Goal: Task Accomplishment & Management: Manage account settings

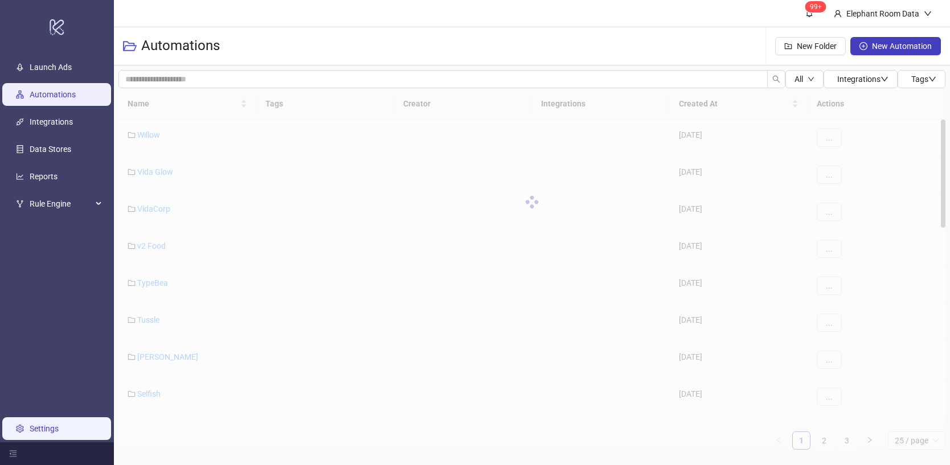
click at [39, 433] on link "Settings" at bounding box center [44, 428] width 29 height 9
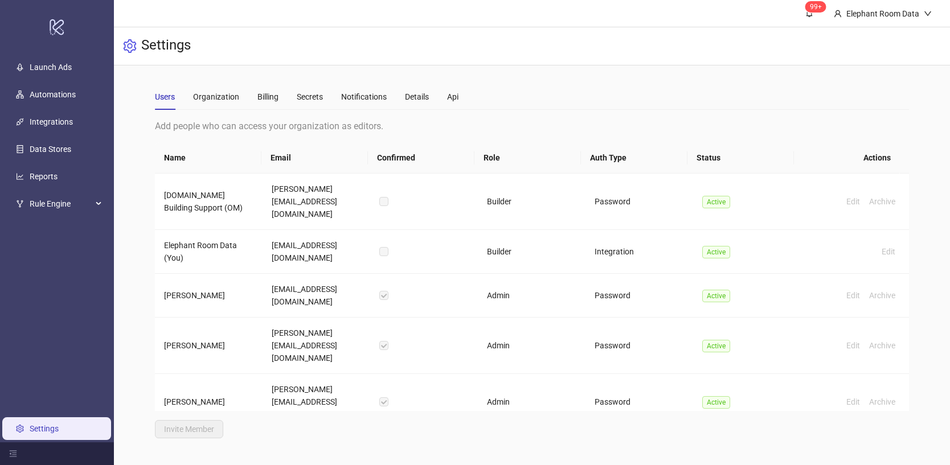
click at [462, 97] on div "Users Organization Billing Secrets Notifications Details Api" at bounding box center [532, 97] width 754 height 26
click at [458, 96] on div "Api" at bounding box center [452, 97] width 11 height 13
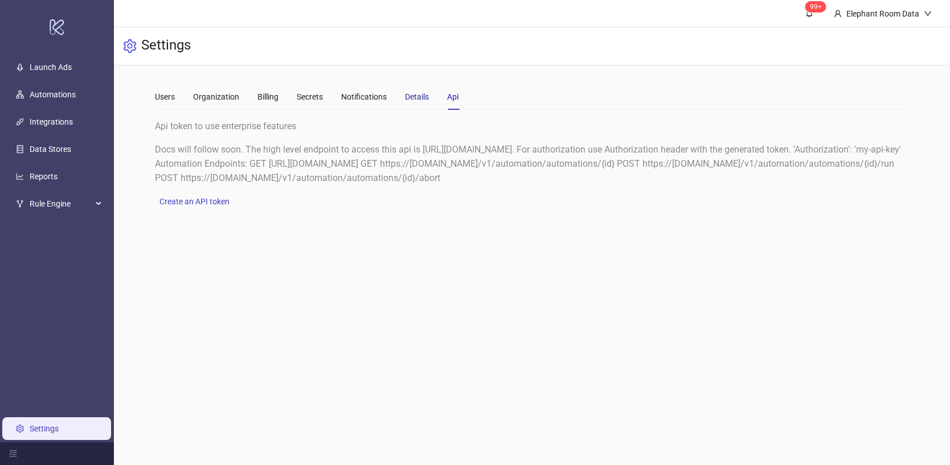
click at [423, 97] on div "Details" at bounding box center [417, 97] width 24 height 13
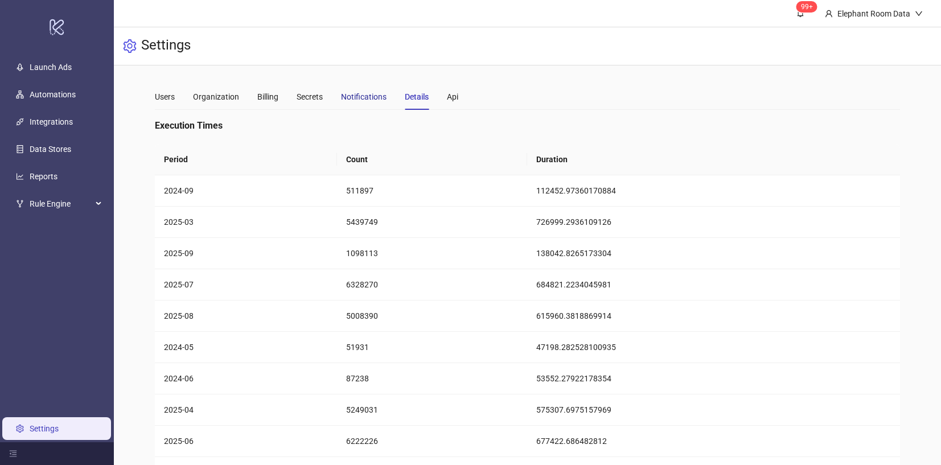
click at [374, 92] on div "Notifications" at bounding box center [364, 97] width 46 height 13
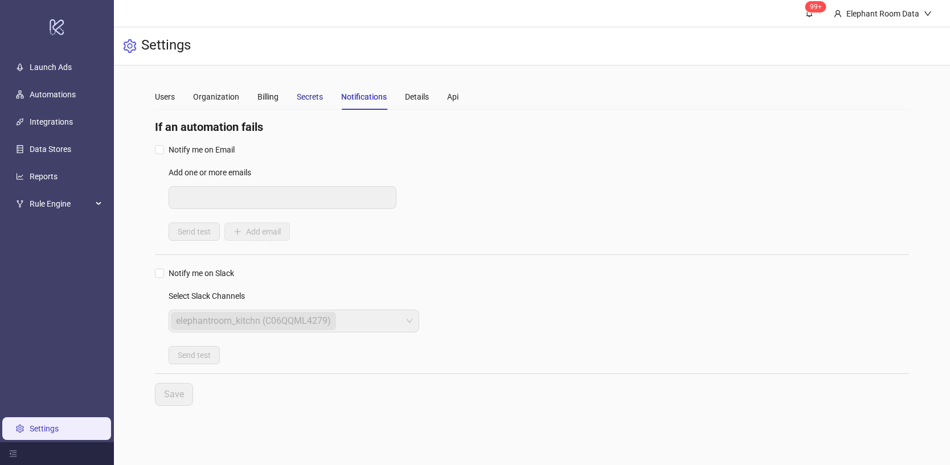
click at [297, 97] on div "Secrets" at bounding box center [310, 97] width 26 height 13
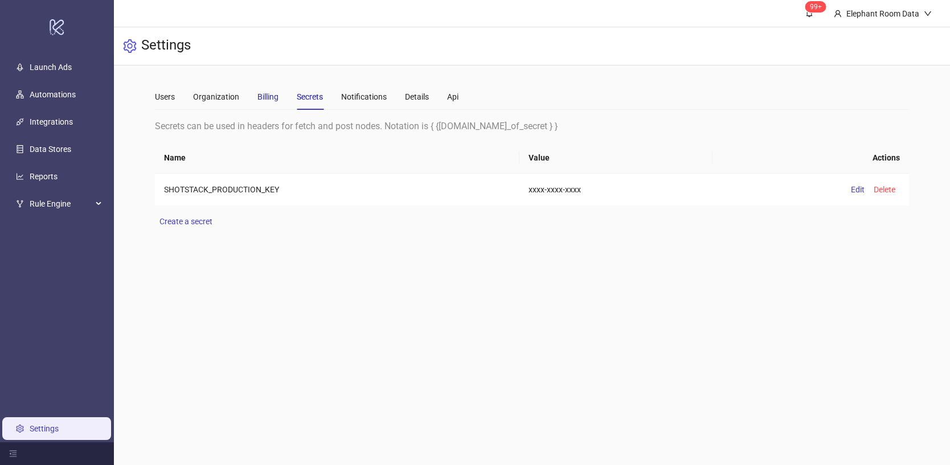
click at [268, 102] on div "Billing" at bounding box center [267, 97] width 21 height 13
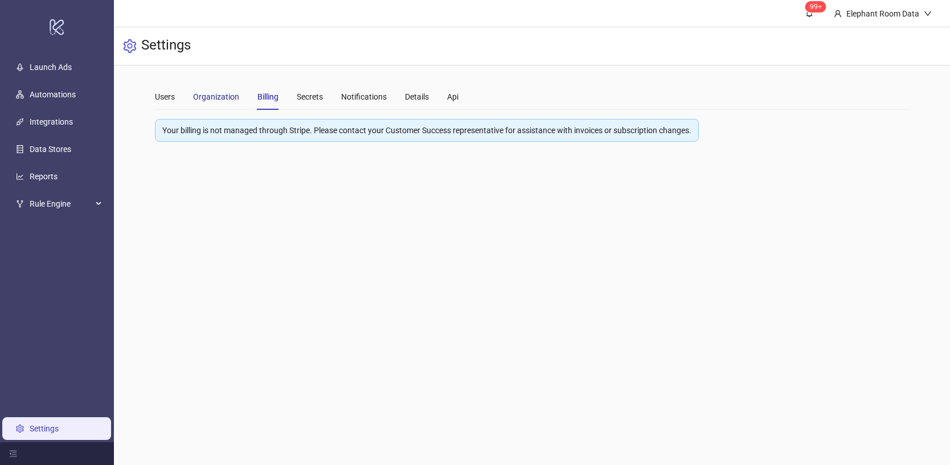
click at [215, 101] on div "Organization" at bounding box center [216, 97] width 46 height 13
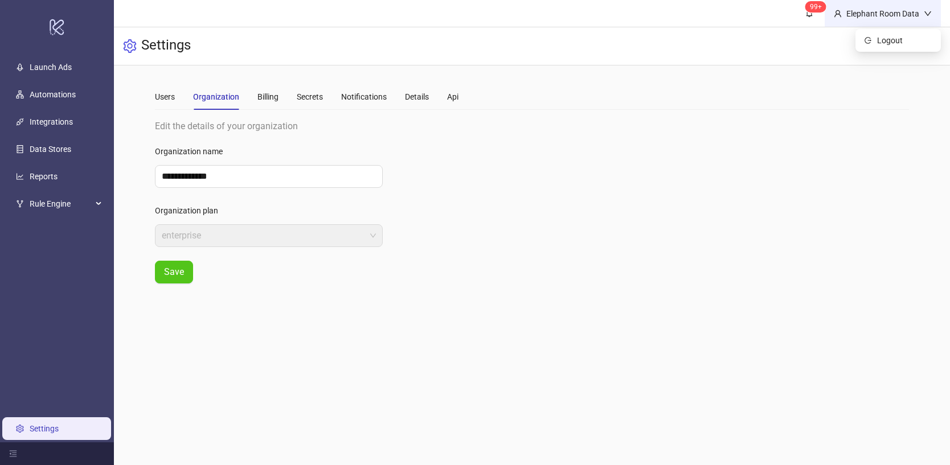
click at [927, 12] on icon "down" at bounding box center [928, 14] width 8 height 8
click at [870, 9] on div "Elephant Room Data" at bounding box center [883, 13] width 82 height 13
click at [57, 29] on icon at bounding box center [57, 27] width 14 height 16
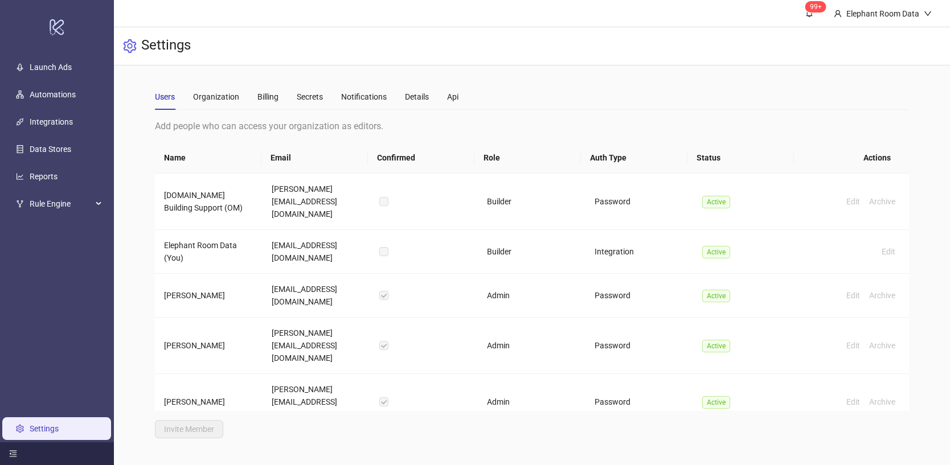
click at [13, 457] on icon "menu-fold" at bounding box center [13, 454] width 8 height 8
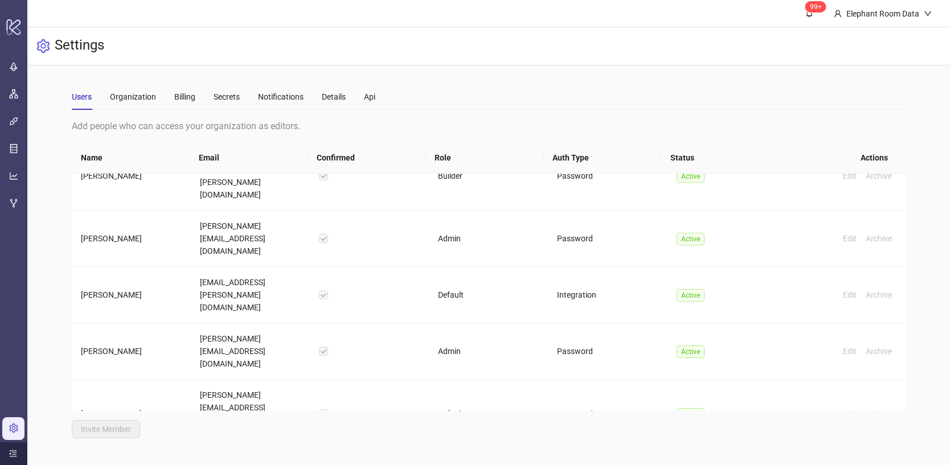
scroll to position [408, 0]
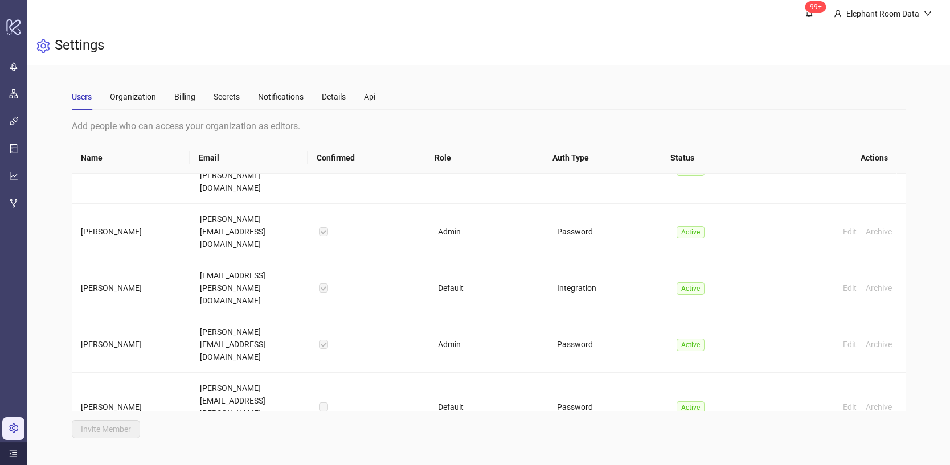
click at [682, 458] on span "Pending" at bounding box center [694, 464] width 35 height 13
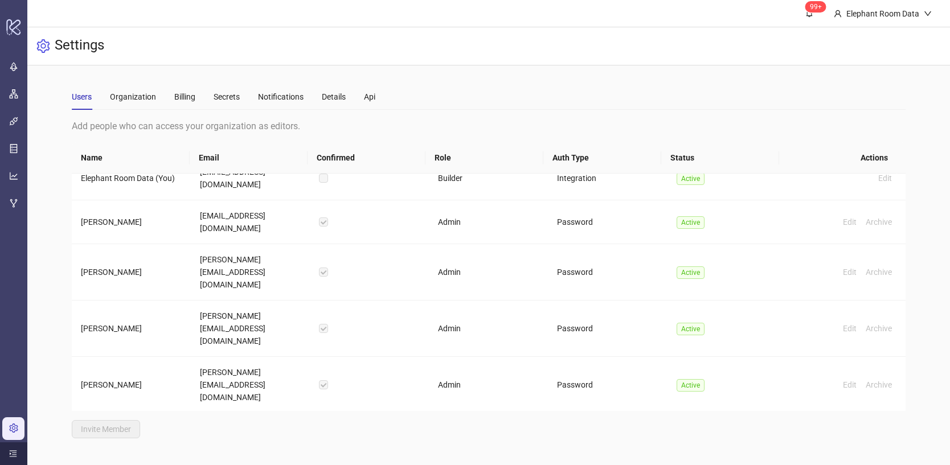
scroll to position [0, 0]
